Goal: Task Accomplishment & Management: Understand process/instructions

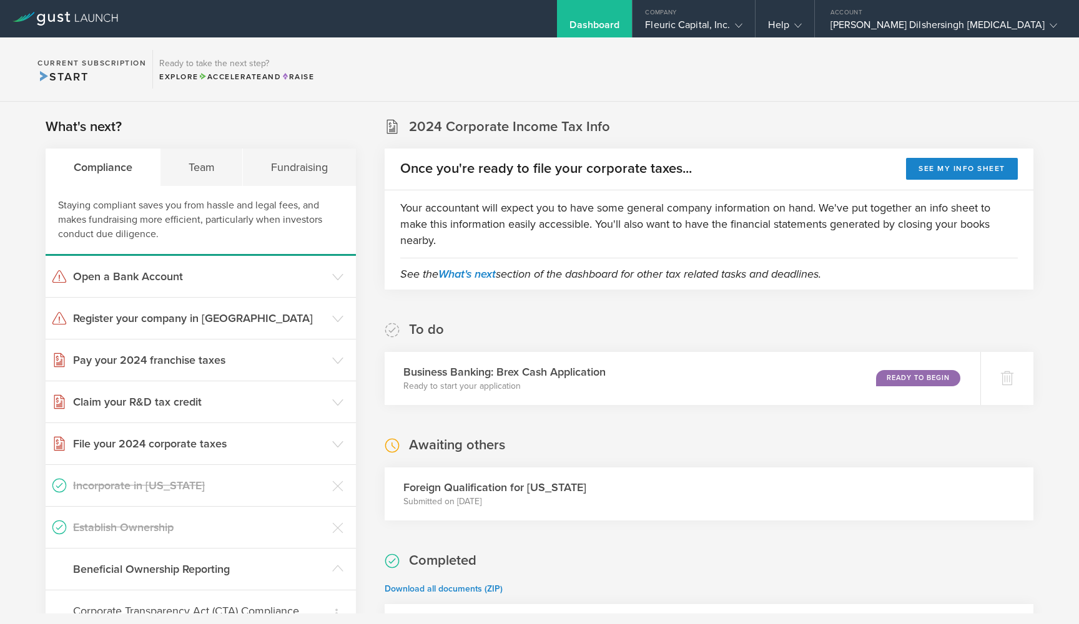
scroll to position [426, 0]
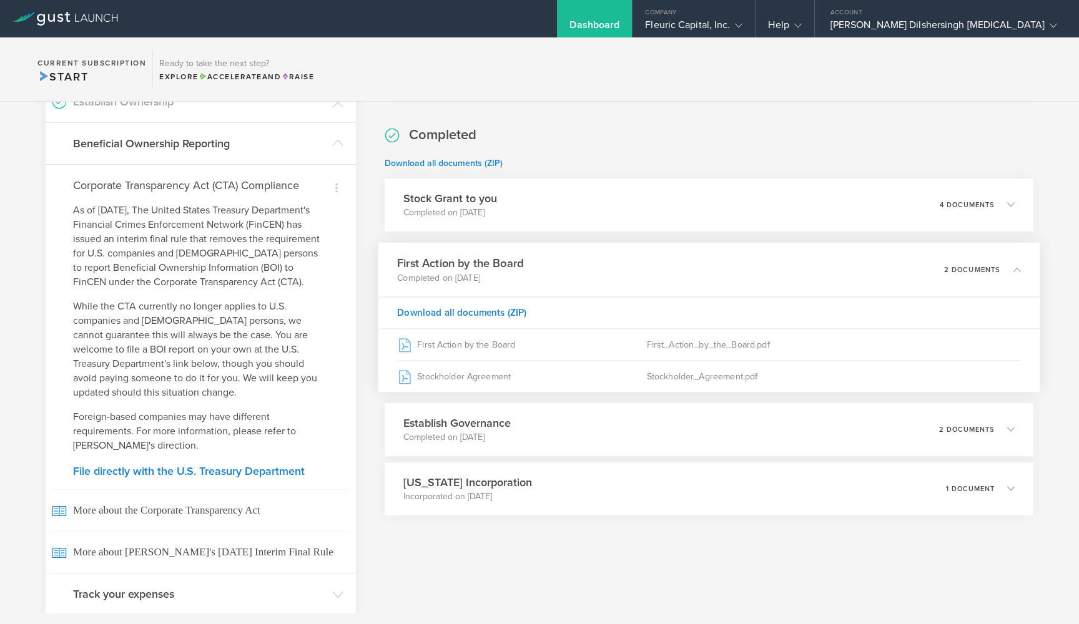
click at [632, 22] on div "Dashboard" at bounding box center [594, 18] width 75 height 37
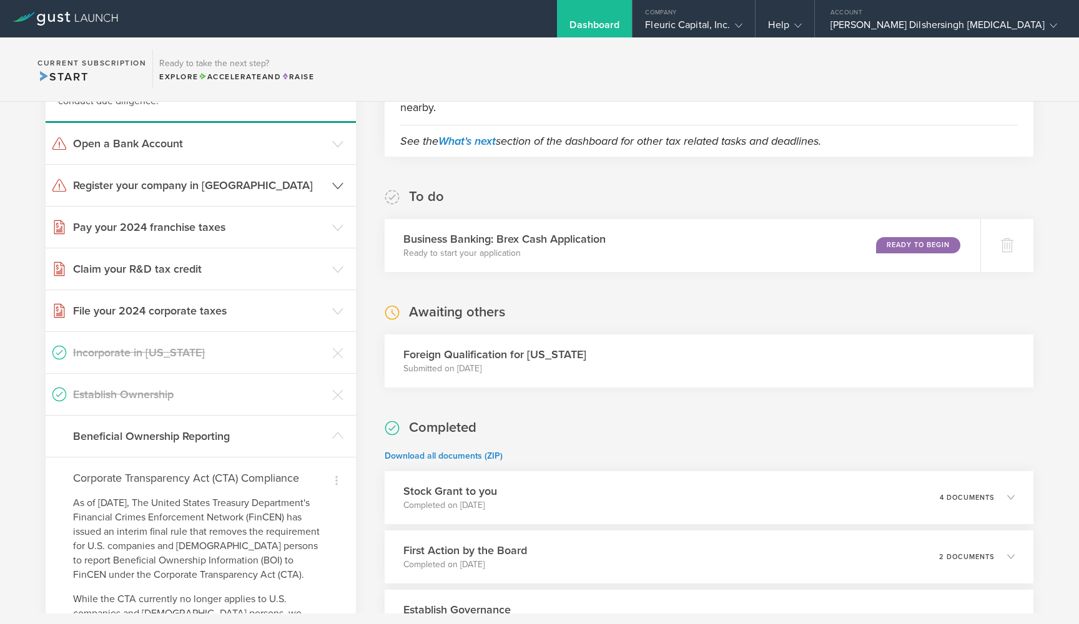
scroll to position [251, 0]
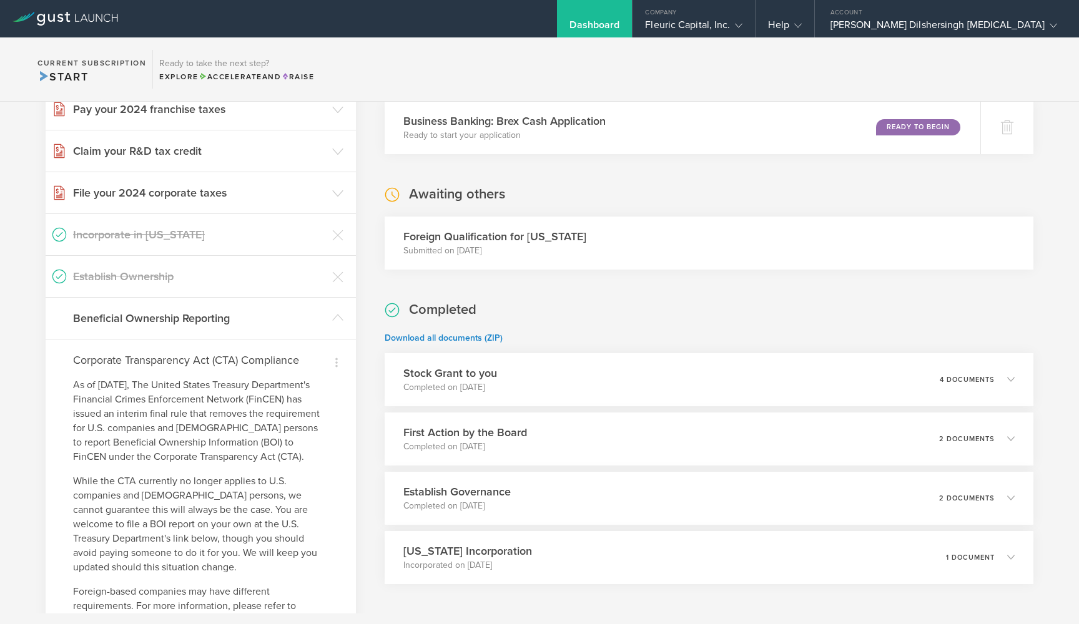
click at [450, 248] on p "Submitted on [DATE]" at bounding box center [494, 251] width 183 height 12
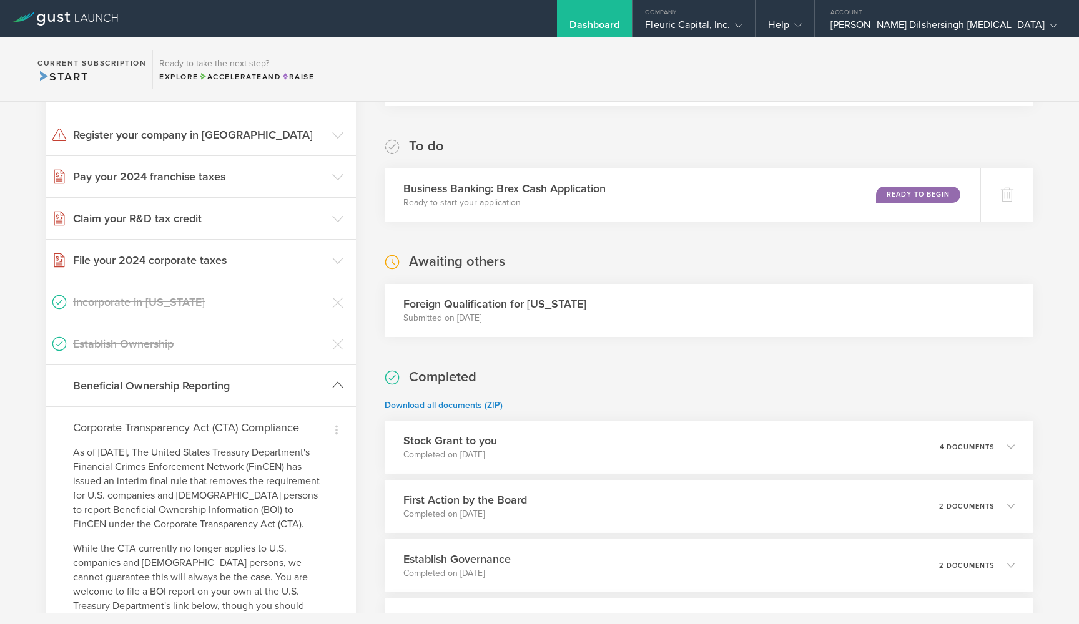
click at [337, 386] on icon at bounding box center [337, 385] width 11 height 11
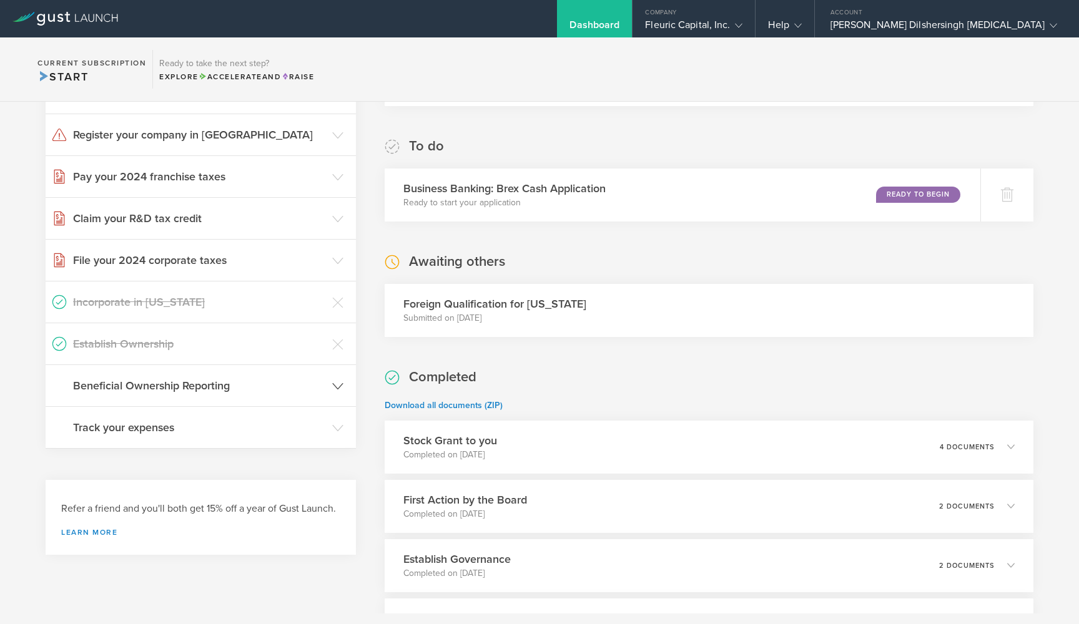
click at [336, 388] on polyline at bounding box center [338, 386] width 10 height 6
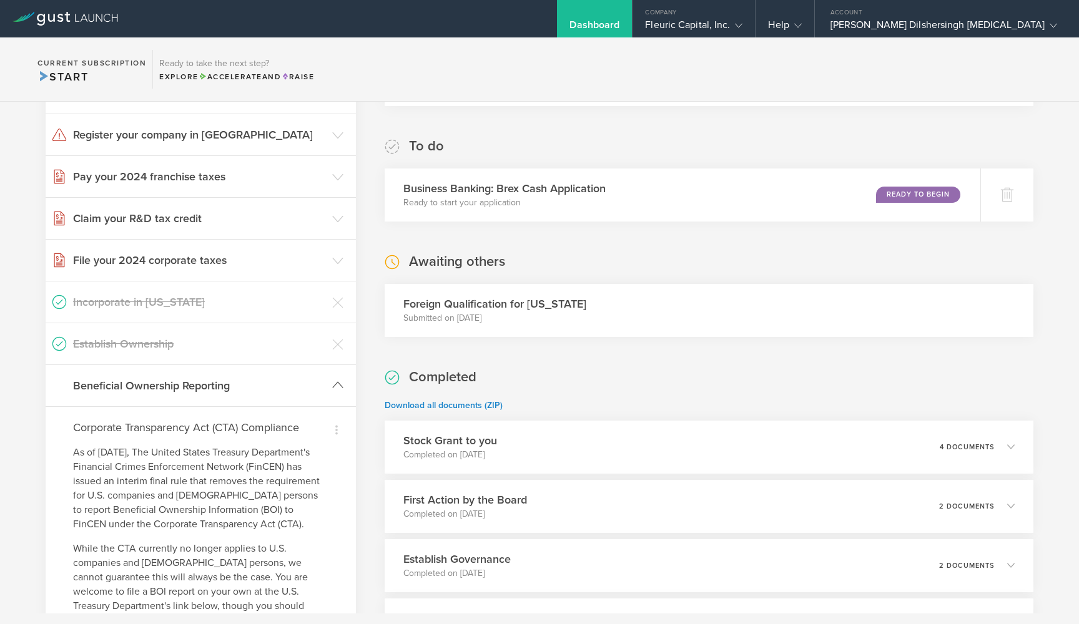
click at [336, 388] on icon at bounding box center [337, 385] width 11 height 11
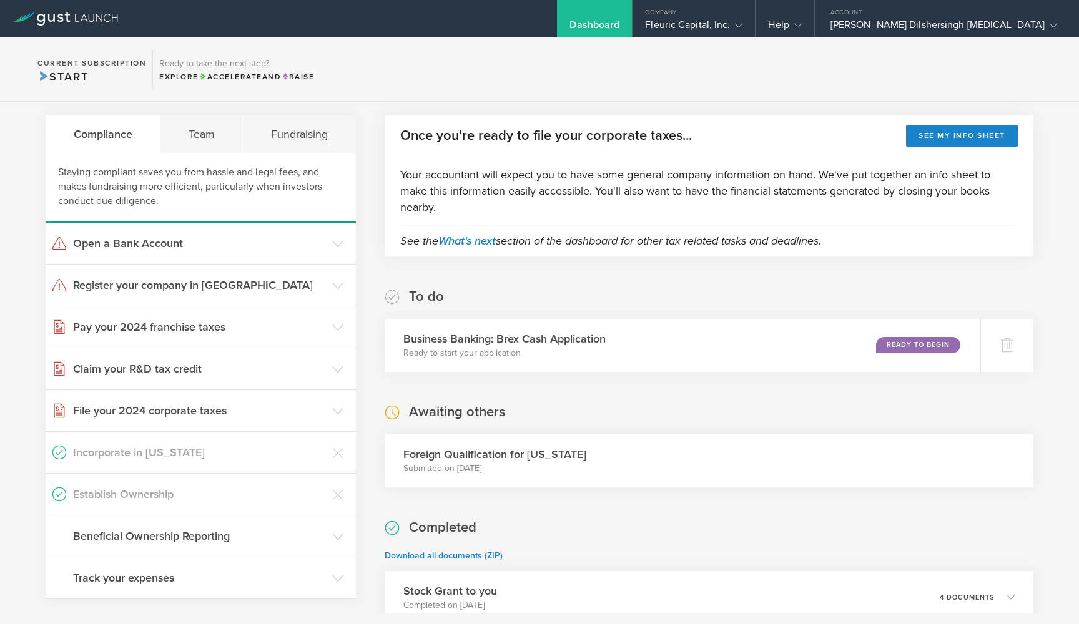
scroll to position [31, 0]
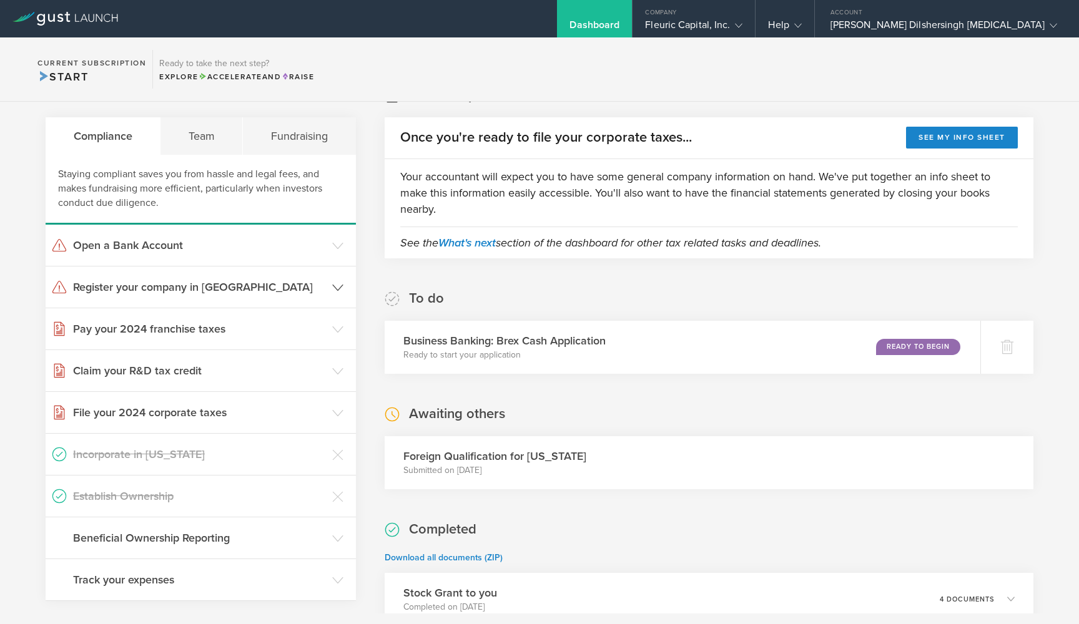
click at [327, 287] on header "Register your company in [GEOGRAPHIC_DATA]" at bounding box center [201, 287] width 310 height 41
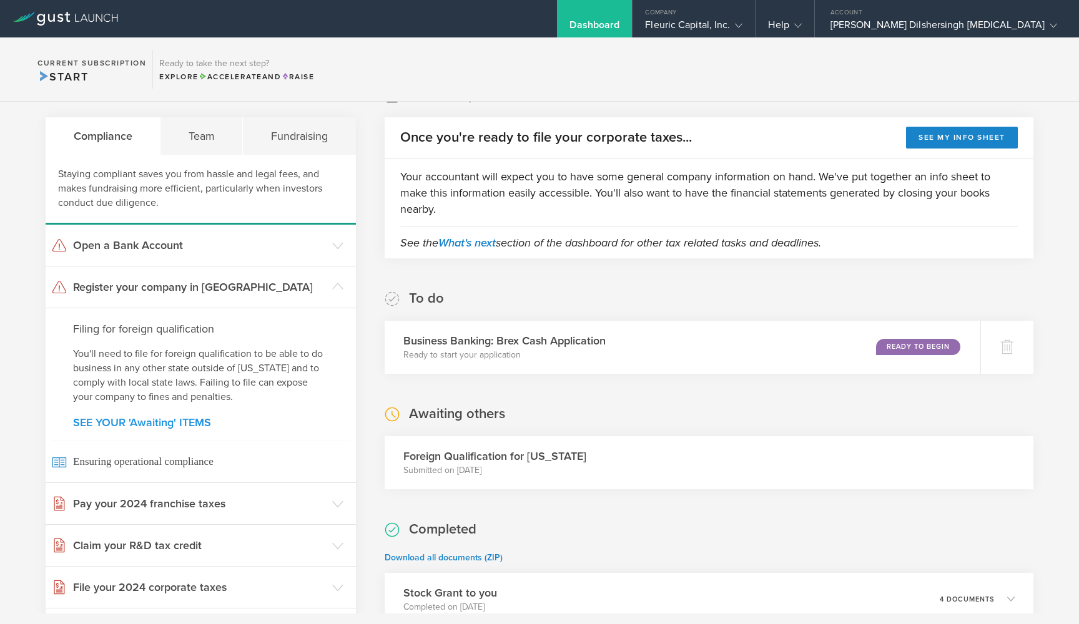
click at [182, 419] on link "SEE YOUR 'Awaiting' ITEMS" at bounding box center [200, 422] width 255 height 11
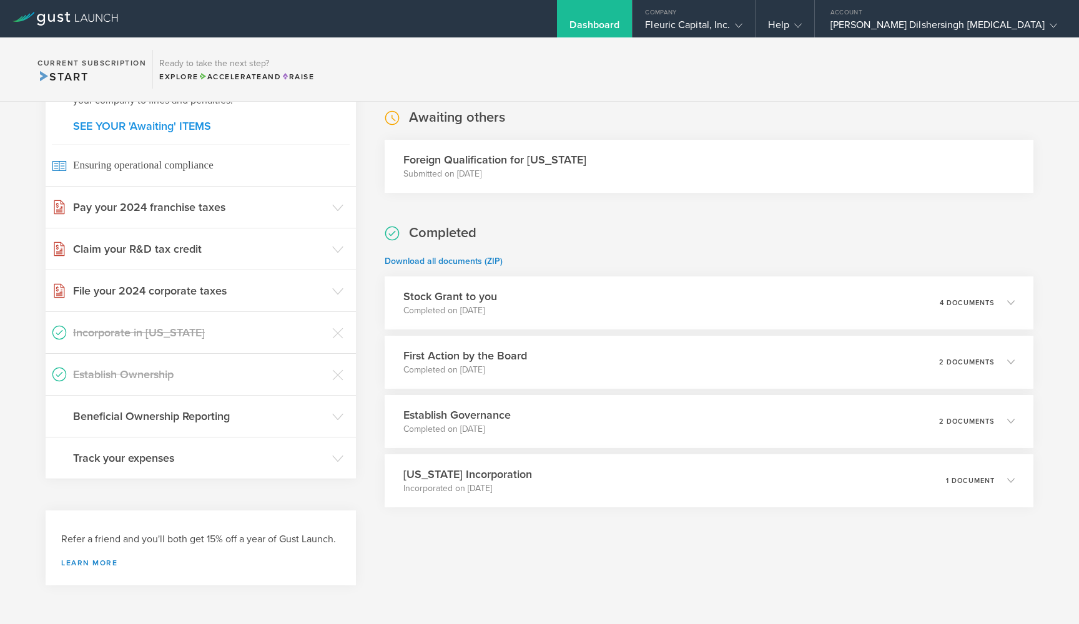
click at [187, 120] on link "SEE YOUR 'Awaiting' ITEMS" at bounding box center [200, 125] width 255 height 11
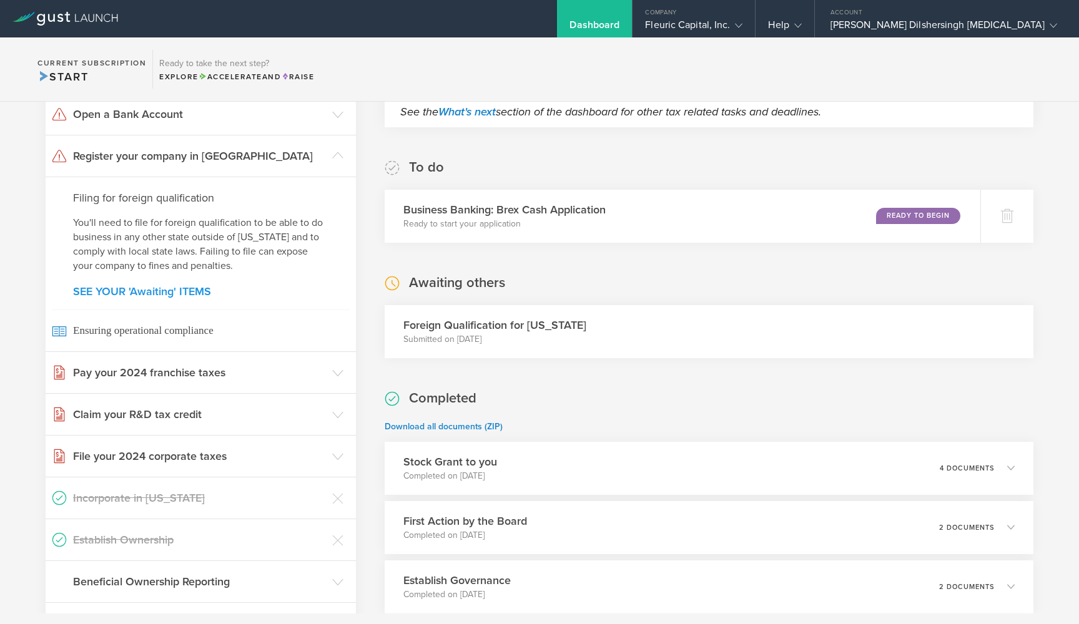
scroll to position [155, 0]
